Goal: Task Accomplishment & Management: Use online tool/utility

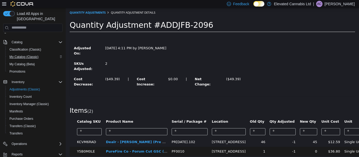
scroll to position [68, 0]
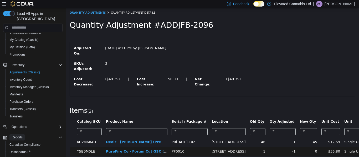
click at [18, 136] on span "Reports" at bounding box center [17, 138] width 11 height 4
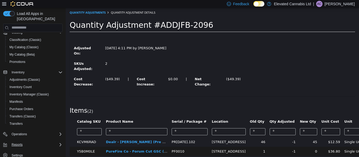
scroll to position [61, 0]
click at [18, 143] on span "Reports" at bounding box center [17, 145] width 11 height 4
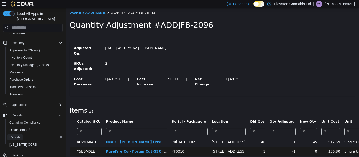
click at [17, 136] on span "Reports" at bounding box center [14, 138] width 11 height 4
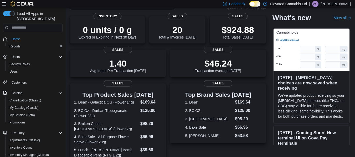
scroll to position [47, 0]
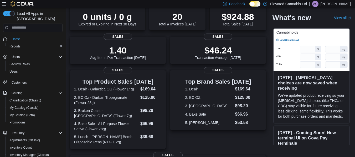
click at [201, 48] on p "$46.24" at bounding box center [218, 50] width 46 height 11
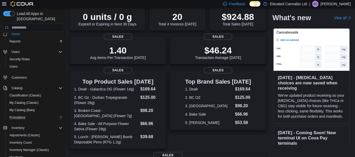
scroll to position [3, 0]
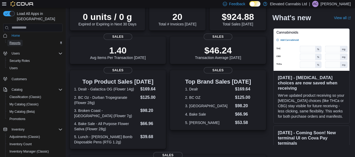
click at [17, 41] on span "Reports" at bounding box center [14, 43] width 11 height 4
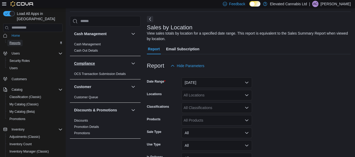
scroll to position [18, 0]
click at [96, 43] on link "Cash Management" at bounding box center [87, 44] width 27 height 4
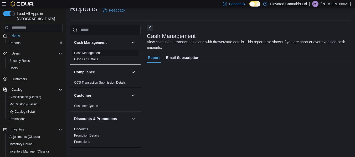
scroll to position [9, 0]
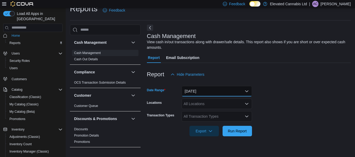
click at [241, 92] on button "[DATE]" at bounding box center [216, 91] width 70 height 11
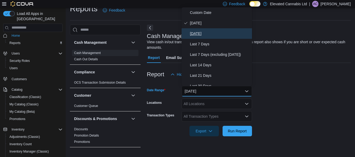
click at [200, 33] on span "[DATE]" at bounding box center [220, 33] width 60 height 6
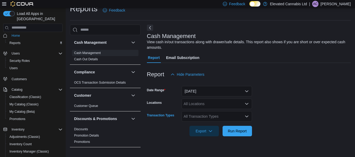
click at [236, 121] on div "All Transaction Types" at bounding box center [216, 116] width 70 height 11
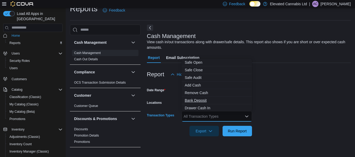
click at [199, 98] on span "Bank Deposit" at bounding box center [217, 100] width 64 height 5
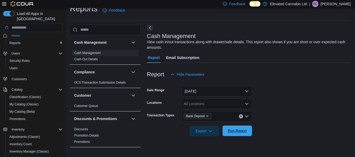
click at [244, 132] on span "Run Report" at bounding box center [237, 130] width 19 height 5
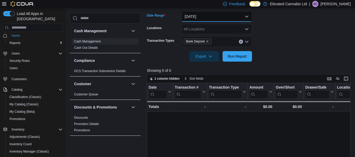
click at [245, 17] on button "[DATE]" at bounding box center [216, 16] width 70 height 11
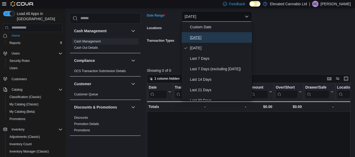
click at [204, 38] on span "[DATE]" at bounding box center [220, 37] width 60 height 6
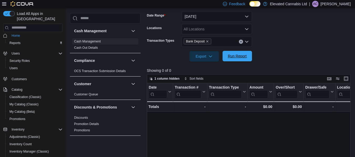
click at [235, 60] on span "Run Report" at bounding box center [237, 56] width 23 height 11
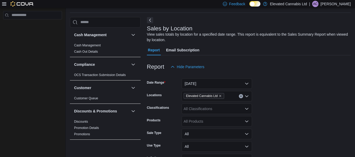
scroll to position [18, 0]
